Goal: Information Seeking & Learning: Understand process/instructions

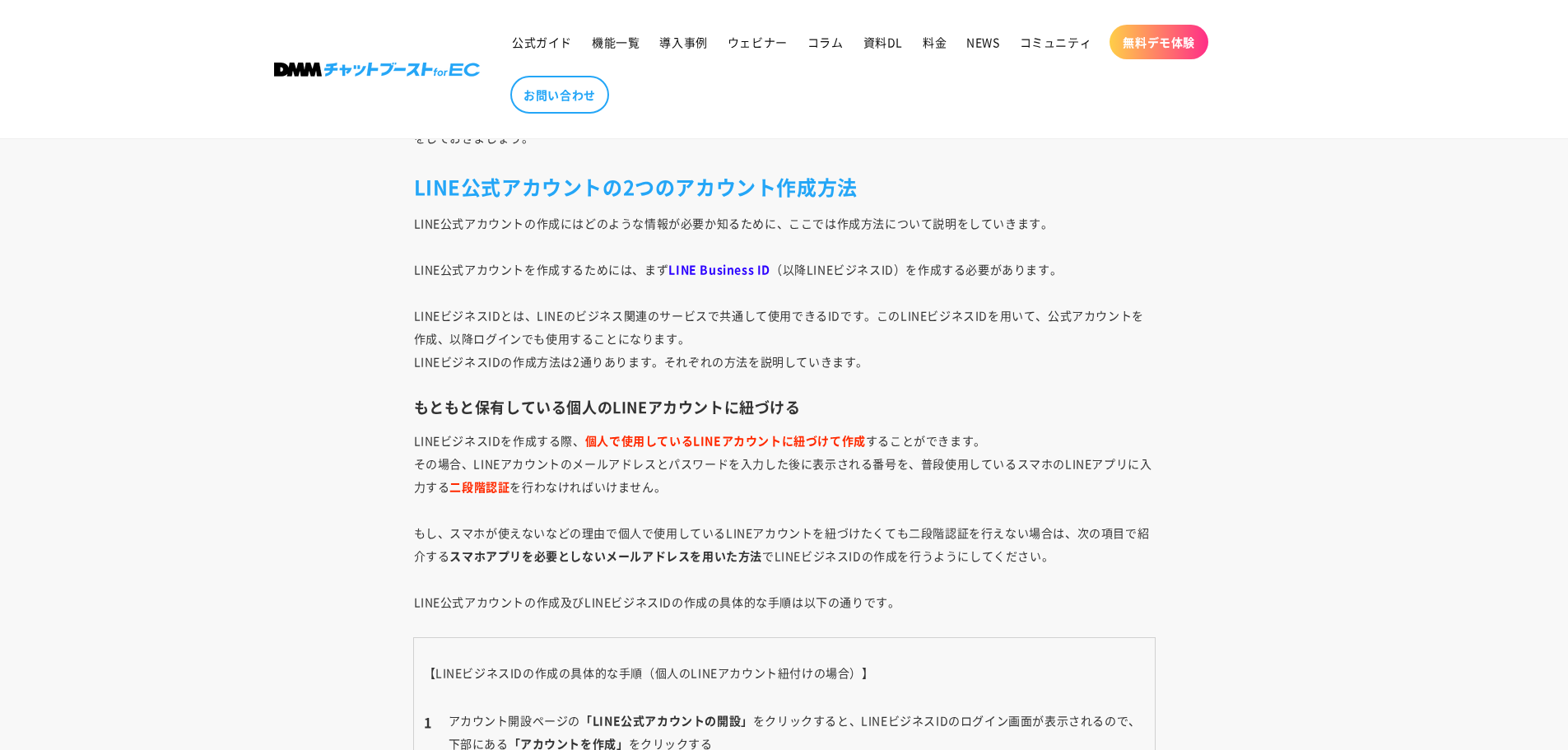
scroll to position [4251, 0]
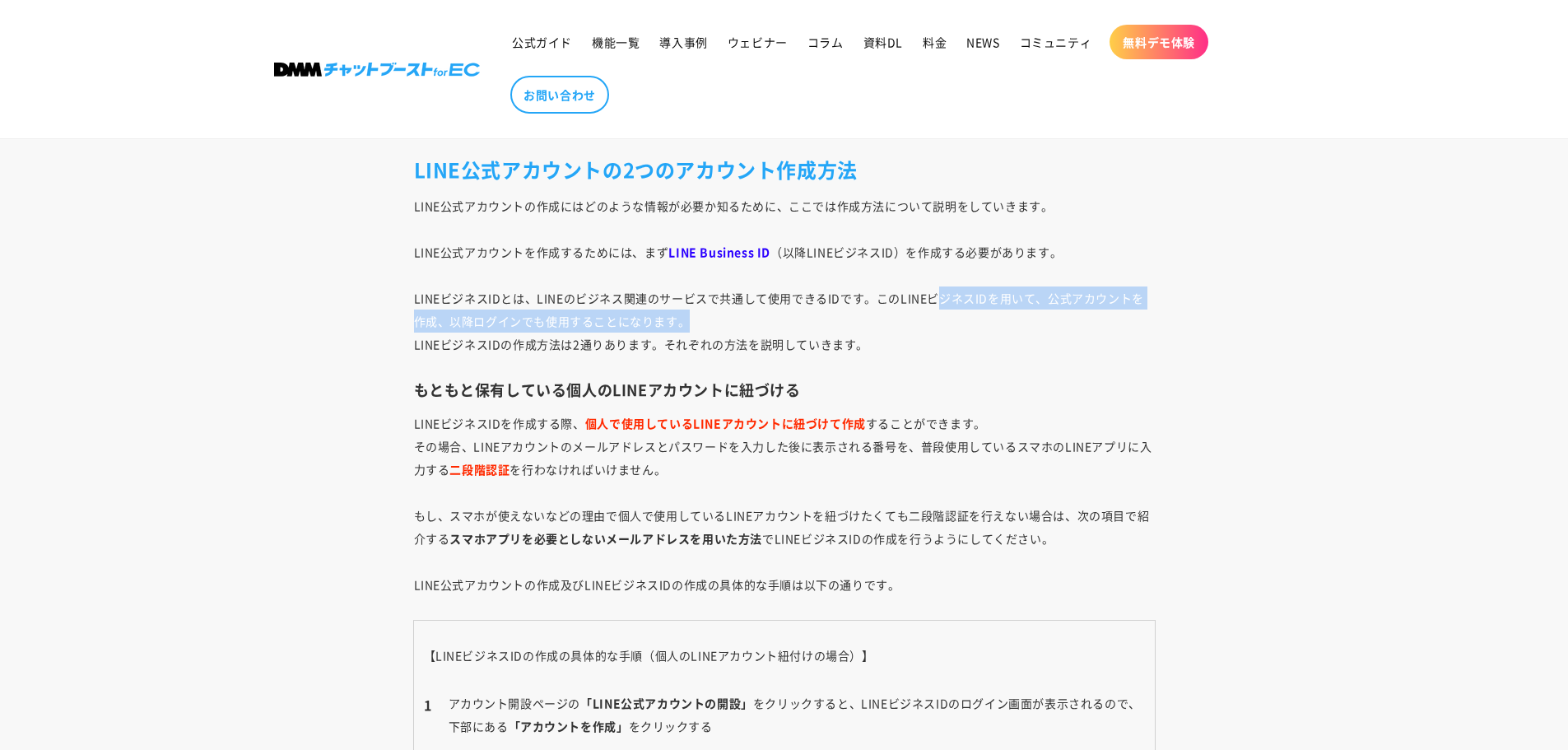
drag, startPoint x: 944, startPoint y: 300, endPoint x: 1139, endPoint y: 331, distance: 197.4
click at [1148, 331] on p "LINE公式アカウントの作成にはどのような情報が必要か知るために、ここでは作成方法について説明をしていきます。 LINE公式アカウントを作成するためには、まず…" at bounding box center [785, 275] width 741 height 161
click at [714, 333] on p "LINE公式アカウントの作成にはどのような情報が必要か知るために、ここでは作成方法について説明をしていきます。 LINE公式アカウントを作成するためには、まず…" at bounding box center [785, 275] width 741 height 161
drag, startPoint x: 460, startPoint y: 327, endPoint x: 685, endPoint y: 338, distance: 225.3
click at [685, 338] on span "LINE公式アカウントの作成にはどのような情報が必要か知るために、ここでは作成方法について説明をしていきます。 LINE公式アカウントを作成するためには、まず…" at bounding box center [779, 275] width 730 height 154
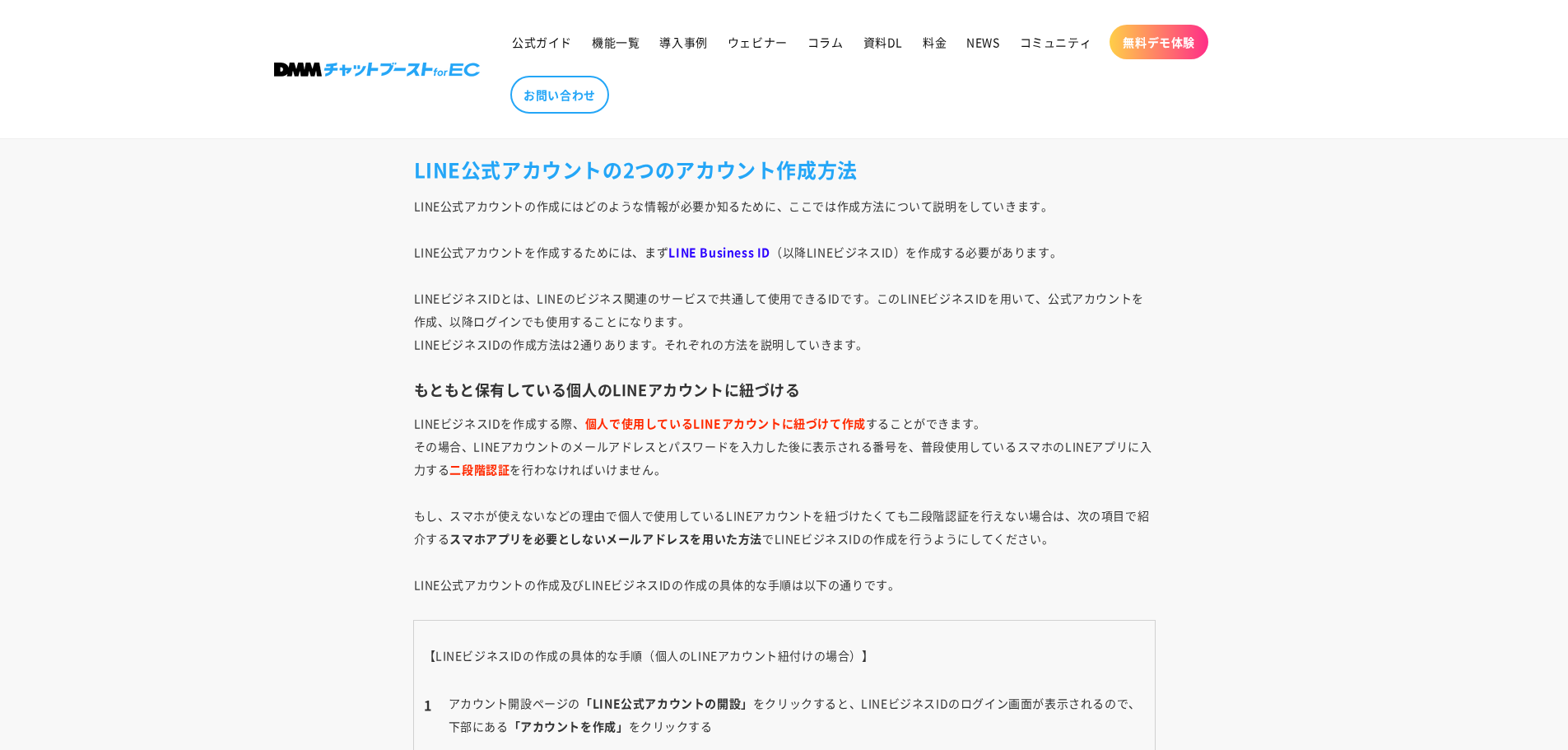
click at [501, 377] on div "通常のLINEはアカウントの作成時に電話番号認証が必要ですが、LINE公式アカウントではアカウント作成時にどのような情報が必要になるか分からない方も多いのでは…" at bounding box center [785, 650] width 823 height 7720
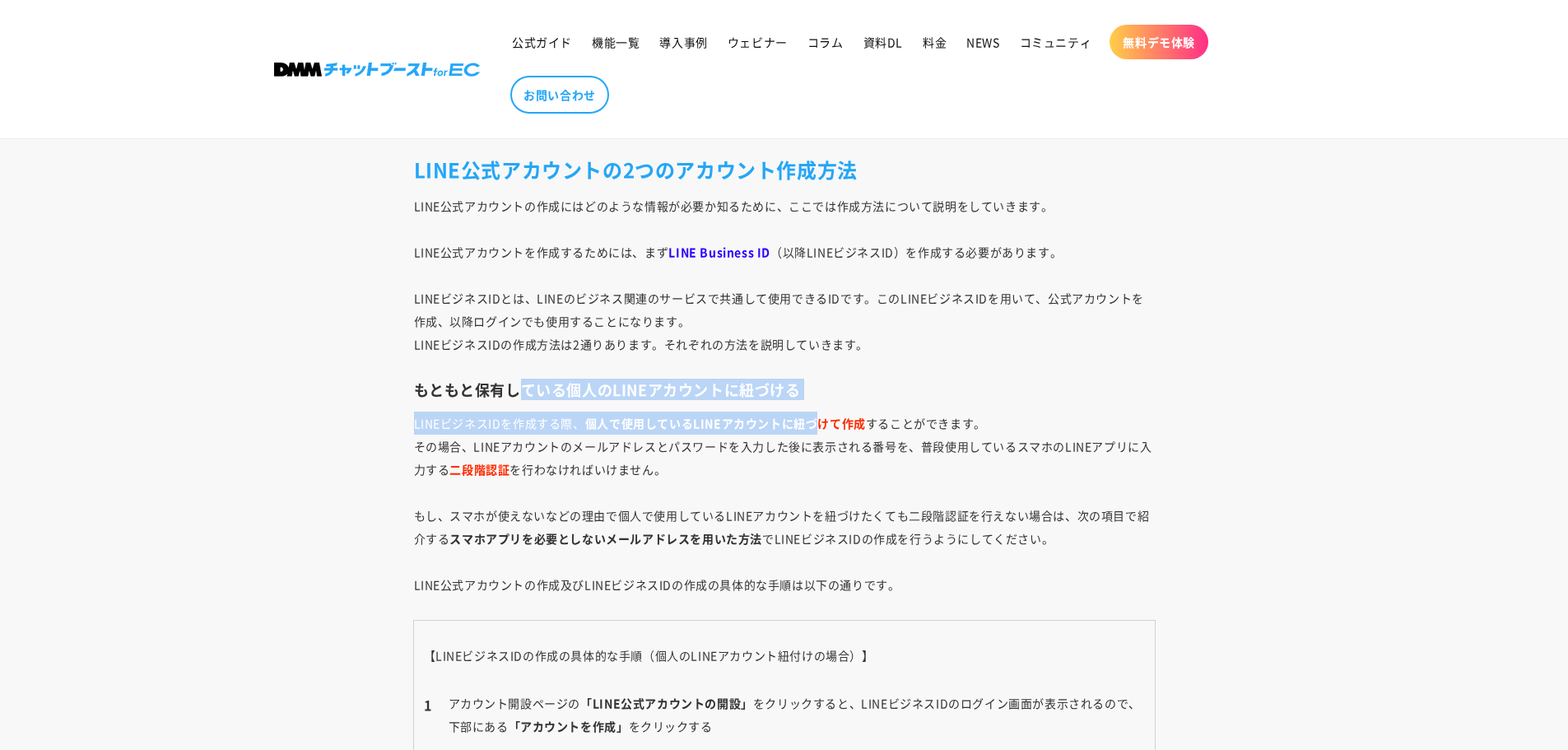
drag, startPoint x: 523, startPoint y: 398, endPoint x: 823, endPoint y: 404, distance: 300.1
click at [823, 404] on div "通常のLINEはアカウントの作成時に電話番号認証が必要ですが、LINE公式アカウントではアカウント作成時にどのような情報が必要になるか分からない方も多いのでは…" at bounding box center [785, 650] width 823 height 7720
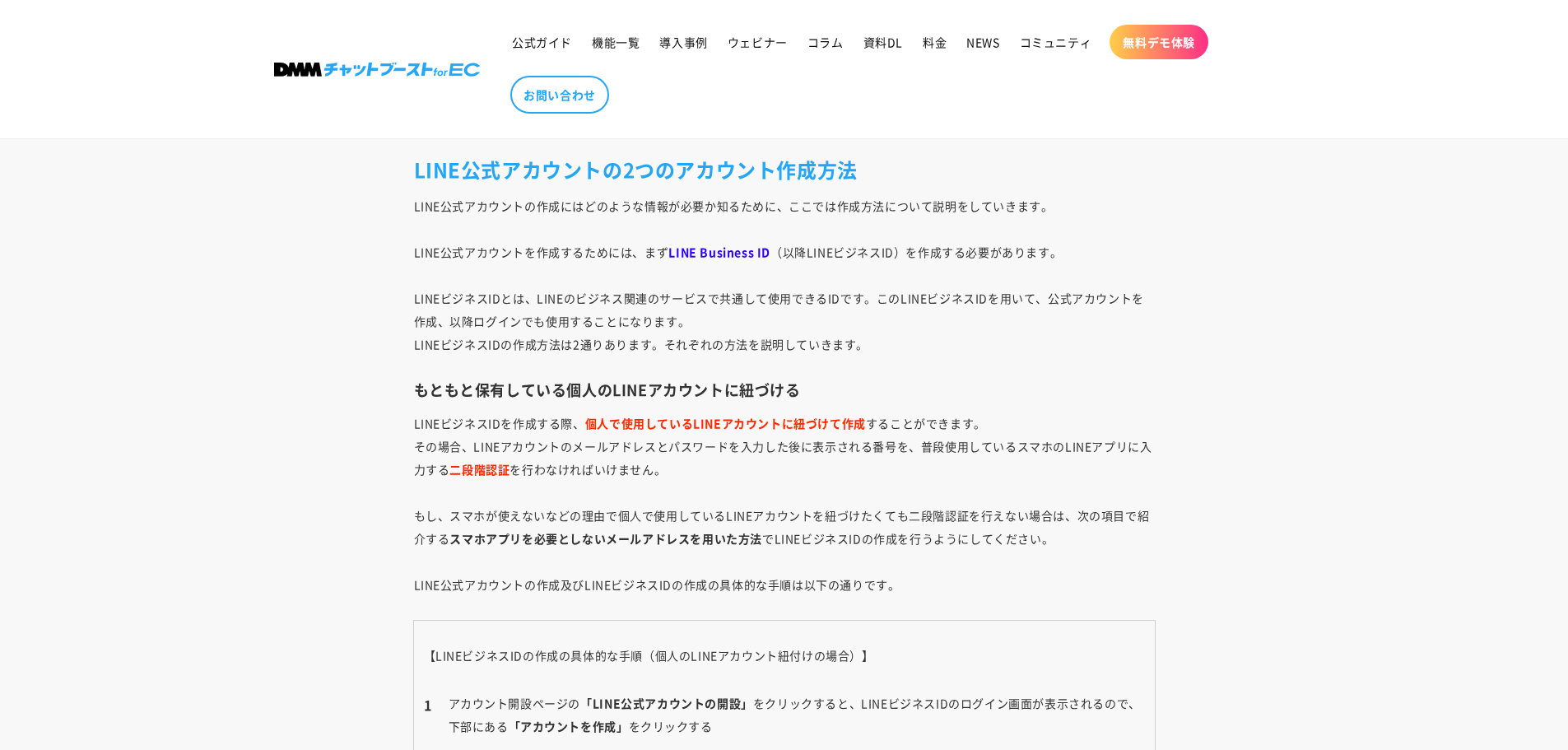
click at [731, 456] on p "LINEビジネスIDを作成する際、 個人で使用しているLINEアカウントに紐づけて作成 することができます。 その場合、LINEアカウントのメールアドレスとパ…" at bounding box center [785, 503] width 741 height 184
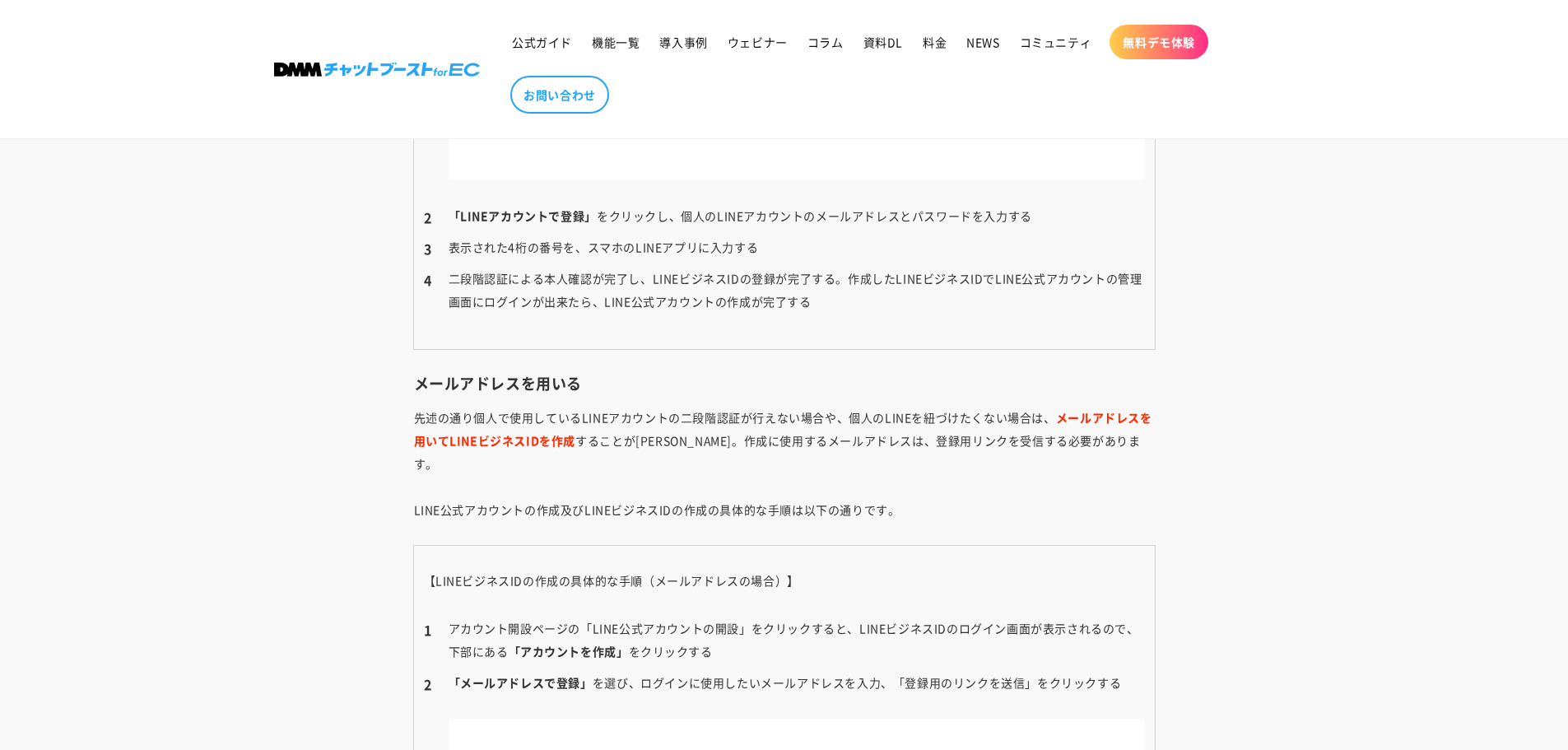
scroll to position [5897, 0]
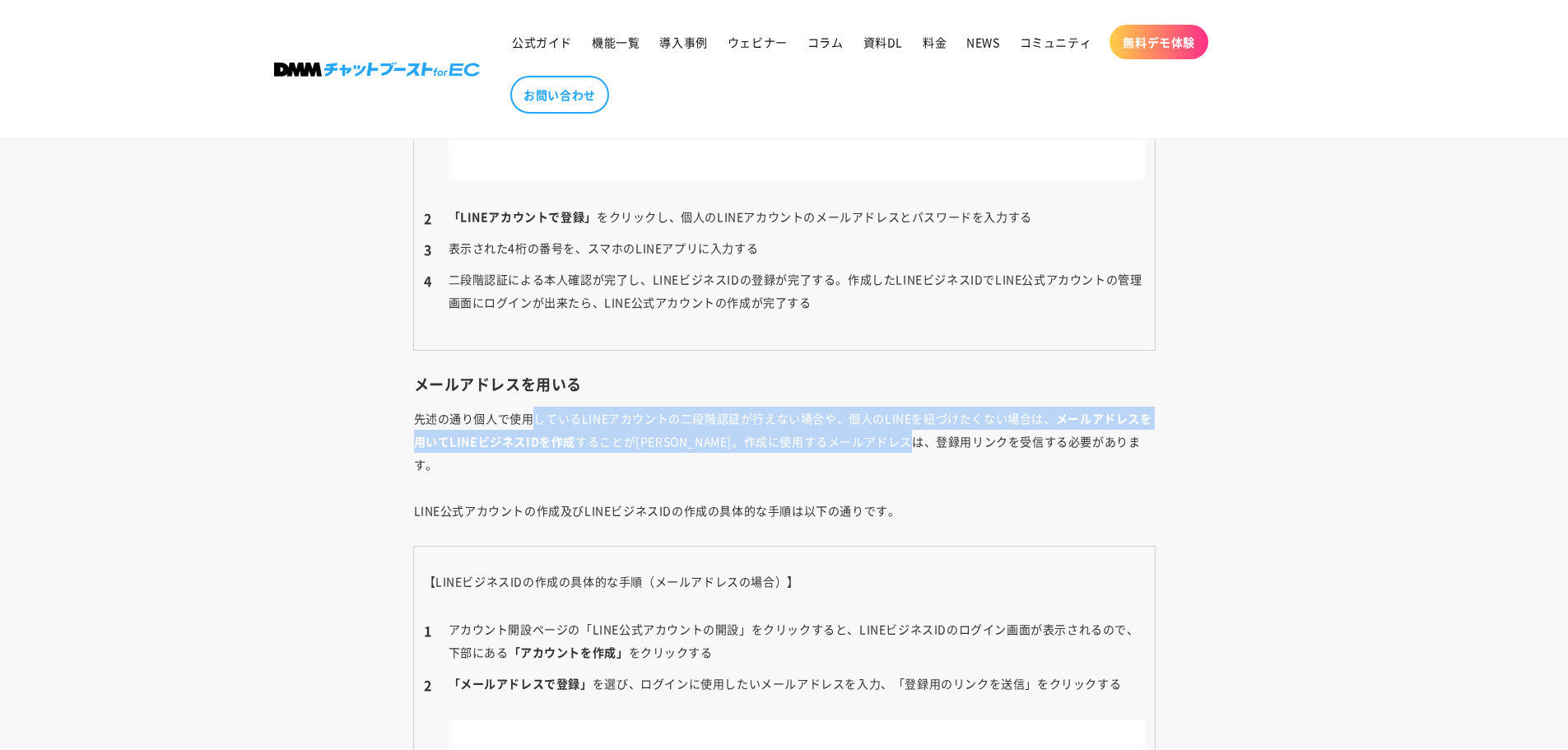
drag, startPoint x: 531, startPoint y: 423, endPoint x: 967, endPoint y: 452, distance: 437.0
click at [967, 452] on p "先述の通り個人で使用しているLINEアカウントの二段階認証が行えない場合や、個人のLINEを紐づけたくない場合は、 メールアドレスを用いてLINEビジネスID…" at bounding box center [785, 464] width 741 height 115
click at [751, 446] on p "先述の通り個人で使用しているLINEアカウントの二段階認証が行えない場合や、個人のLINEを紐づけたくない場合は、 メールアドレスを用いてLINEビジネスID…" at bounding box center [785, 464] width 741 height 115
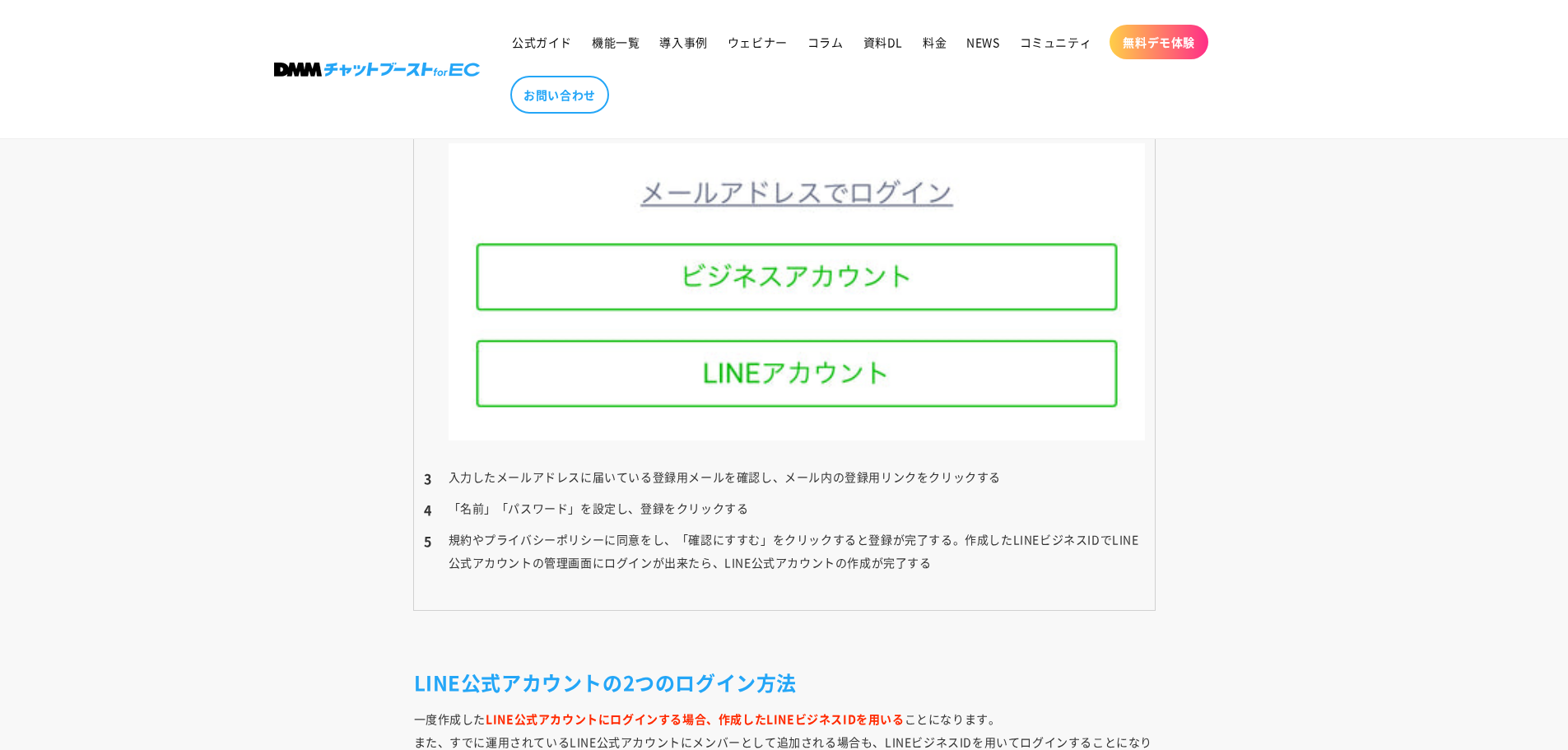
scroll to position [6884, 0]
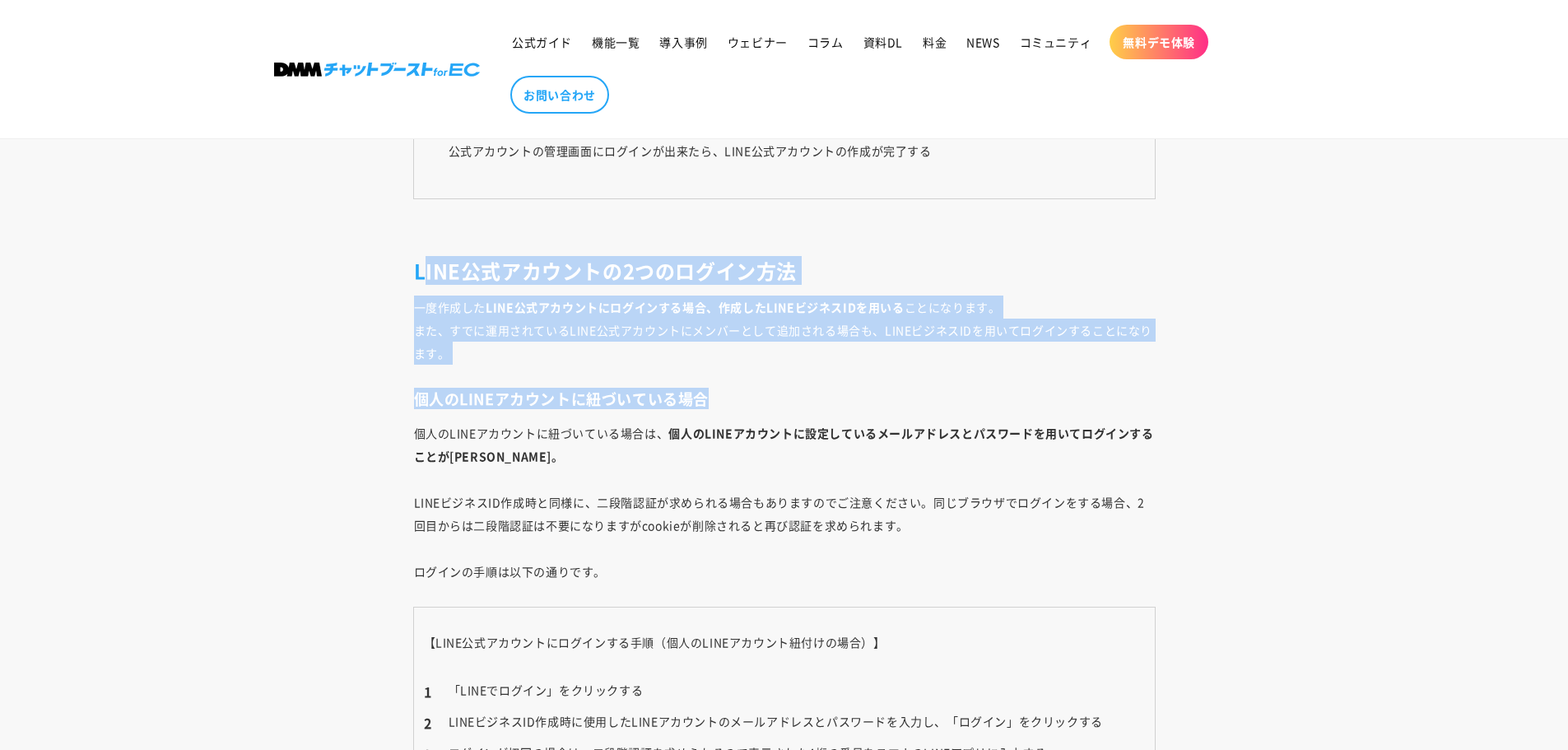
drag, startPoint x: 421, startPoint y: 251, endPoint x: 816, endPoint y: 371, distance: 412.8
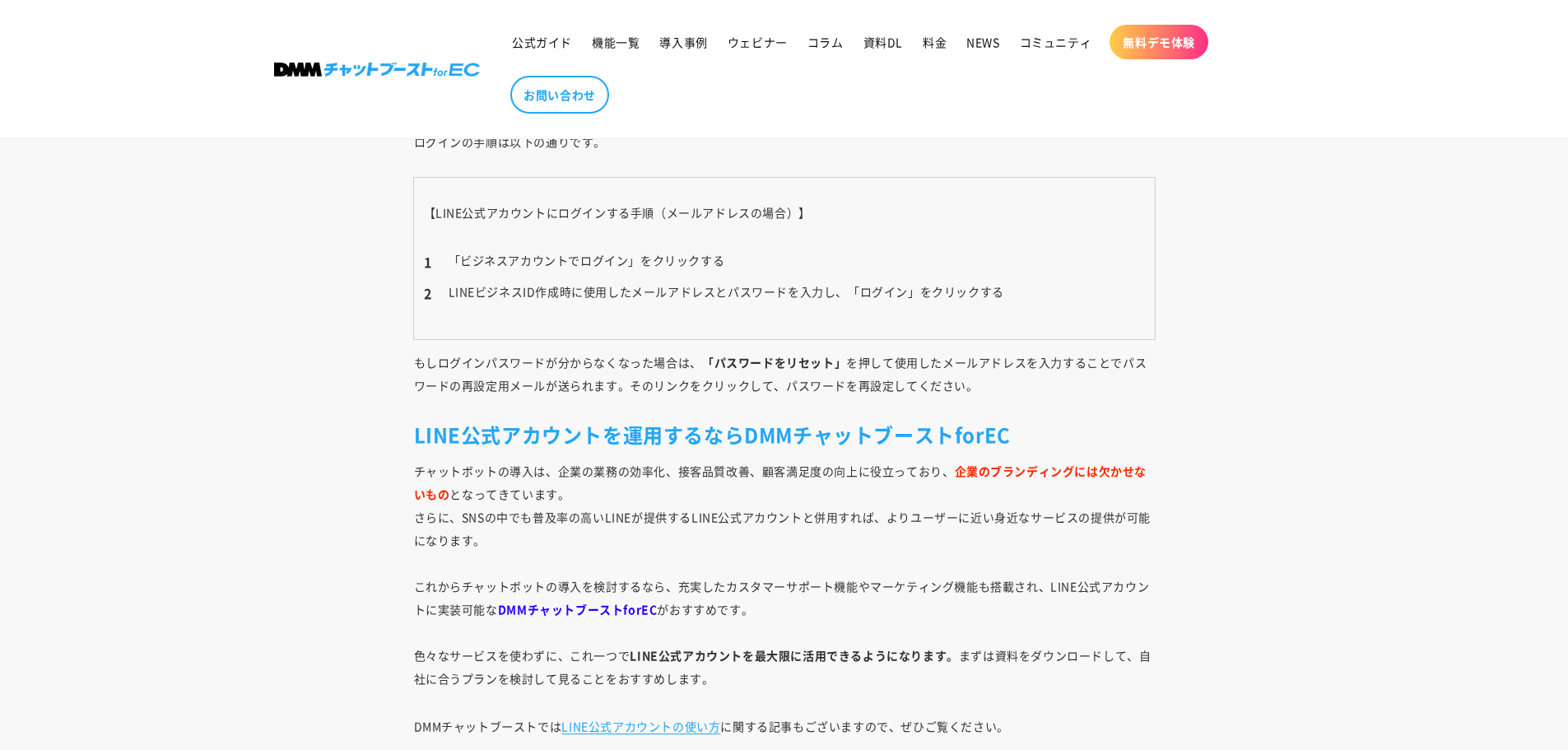
scroll to position [7626, 0]
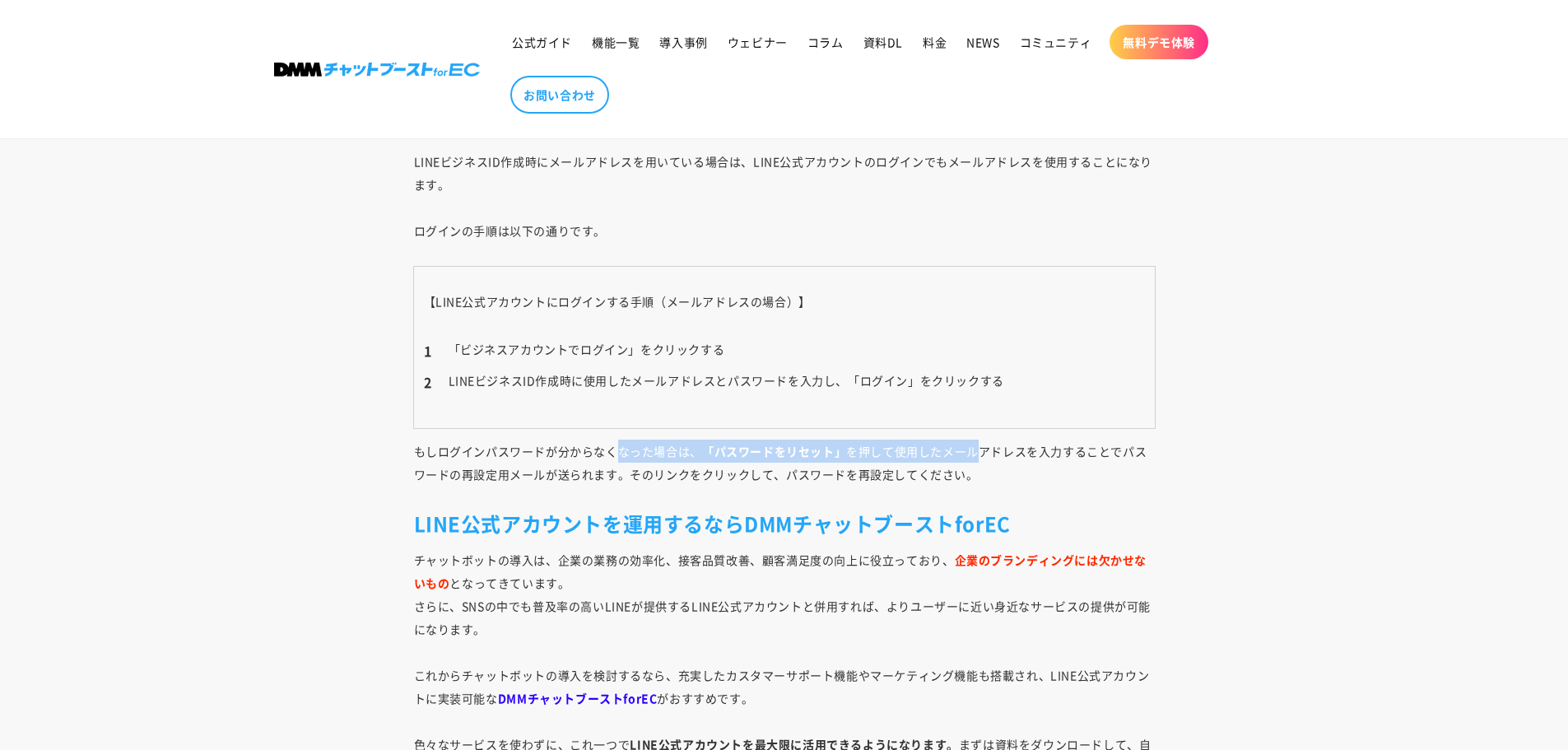
drag, startPoint x: 619, startPoint y: 434, endPoint x: 980, endPoint y: 434, distance: 361.0
click at [979, 440] on p "もしログインパスワードが分からなくなった場合は、 「パスワードをリセット」 を押して使用したメールアドレスを入力することでパスワードの再設定用メールが送られま…" at bounding box center [785, 462] width 741 height 46
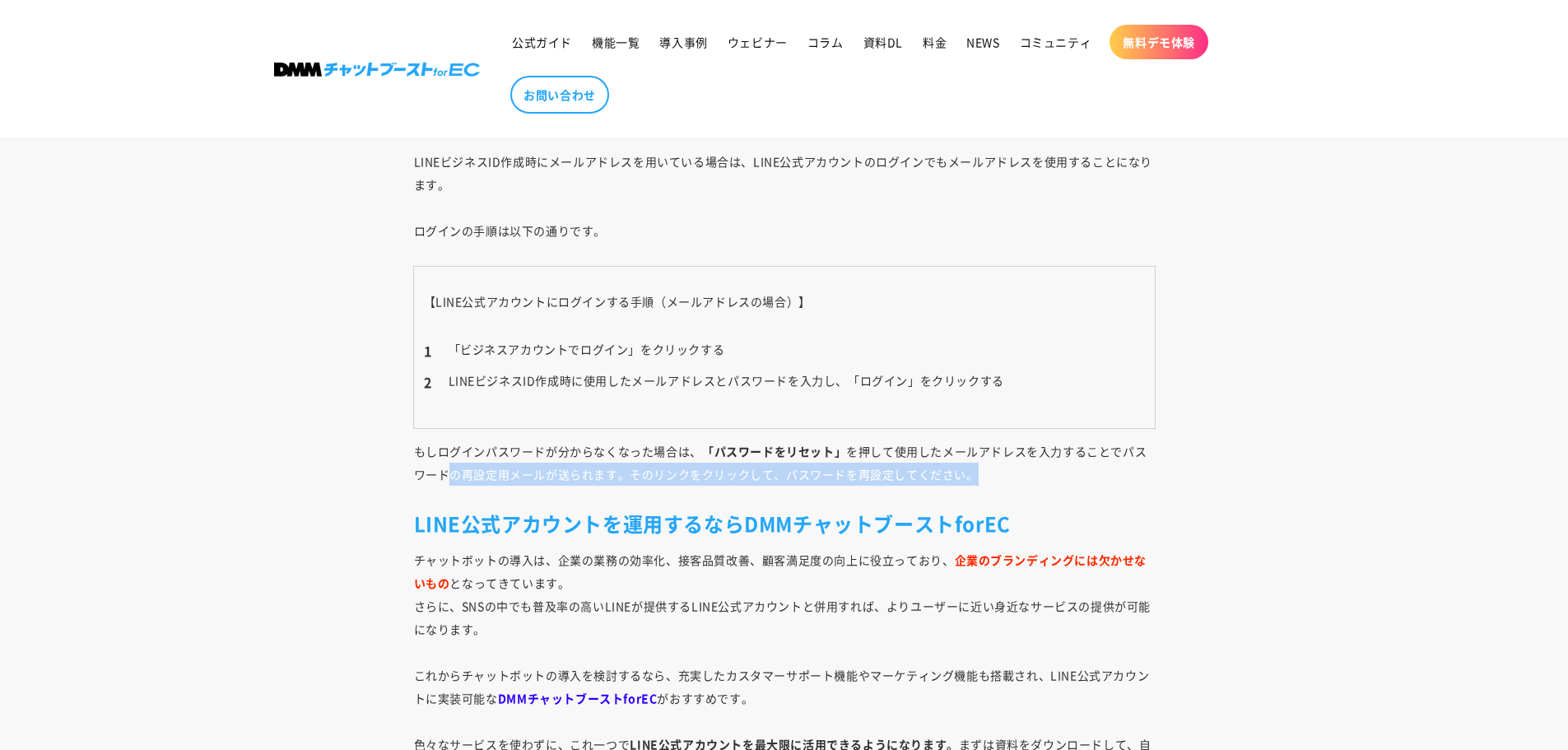
drag, startPoint x: 985, startPoint y: 460, endPoint x: 447, endPoint y: 447, distance: 538.2
click at [449, 448] on p "もしログインパスワードが分からなくなった場合は、 「パスワードをリセット」 を押して使用したメールアドレスを入力することでパスワードの再設定用メールが送られま…" at bounding box center [785, 462] width 741 height 46
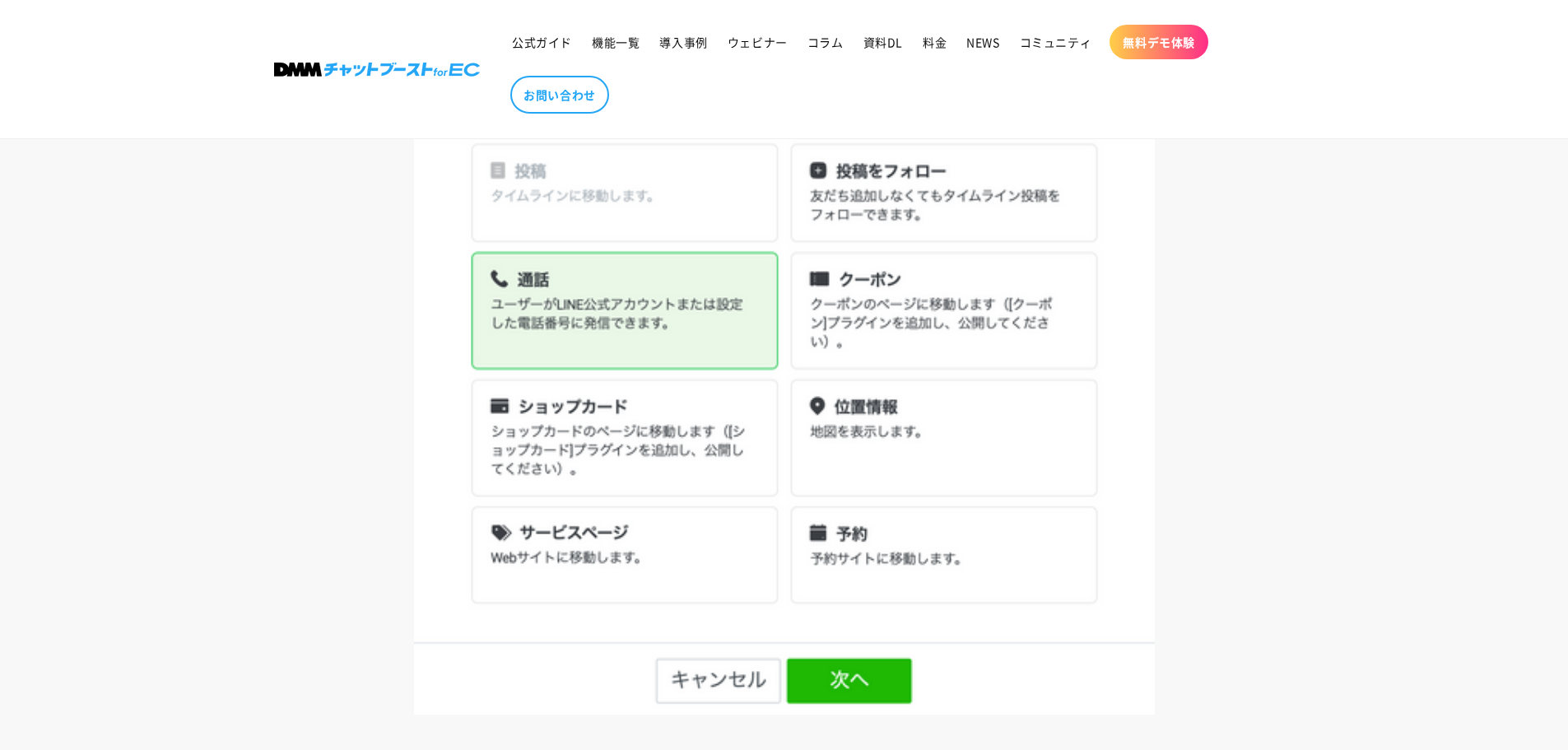
scroll to position [2521, 0]
